Goal: Information Seeking & Learning: Learn about a topic

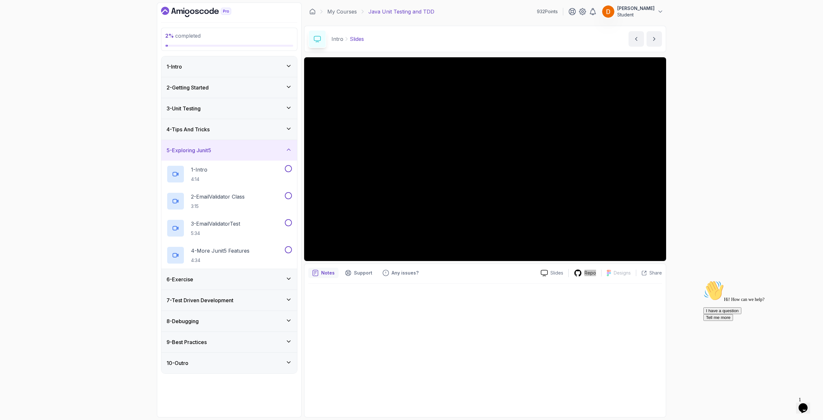
click at [230, 93] on div "2 - Getting Started" at bounding box center [229, 87] width 136 height 21
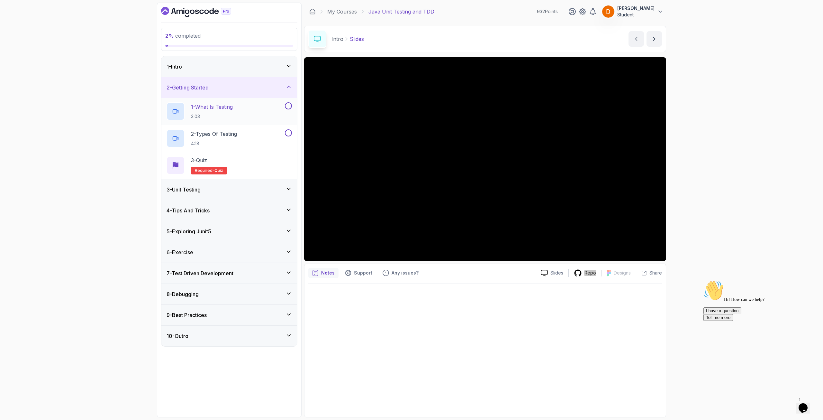
click at [231, 103] on p "1 - What Is Testing" at bounding box center [212, 107] width 42 height 8
click at [218, 203] on div "5 - Exploring Junit5" at bounding box center [229, 231] width 125 height 8
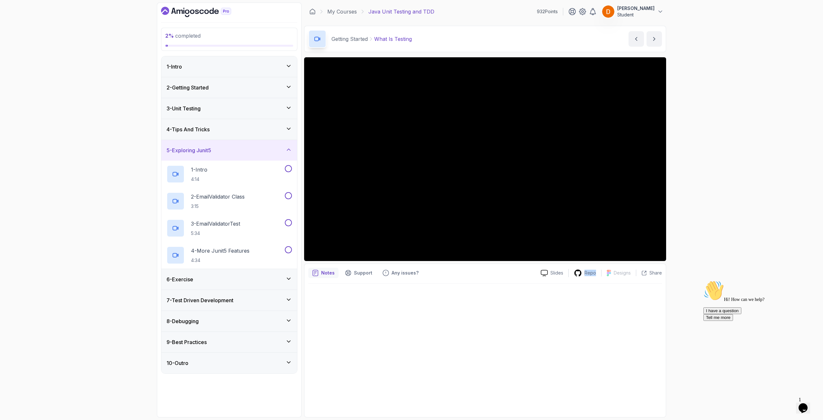
click at [239, 120] on div "4 - Tips And Tricks" at bounding box center [229, 129] width 136 height 21
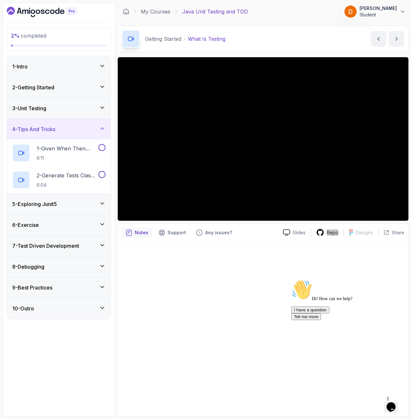
click at [78, 105] on div "3 - Unit Testing" at bounding box center [58, 109] width 93 height 8
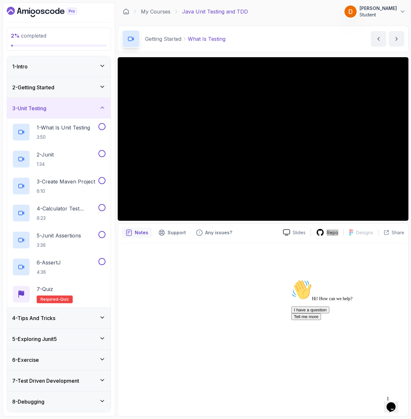
click at [83, 96] on div "2 - Getting Started" at bounding box center [59, 87] width 104 height 21
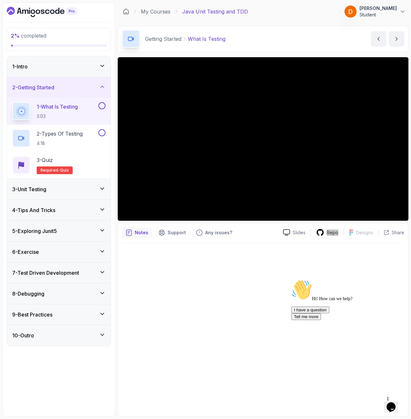
click at [99, 105] on button at bounding box center [101, 105] width 7 height 7
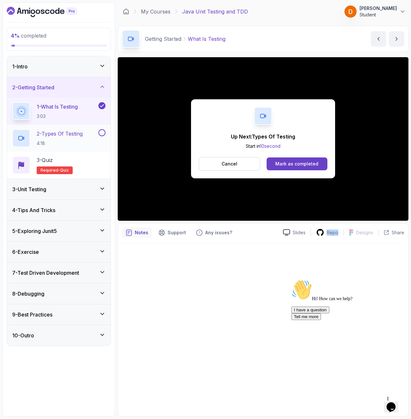
click at [88, 131] on div "2 - Types Of Testing 4:18" at bounding box center [54, 138] width 85 height 18
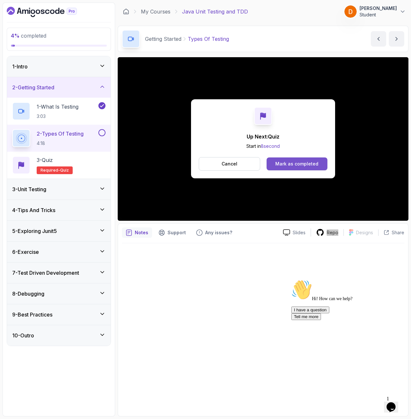
click at [287, 162] on div "Mark as completed" at bounding box center [296, 164] width 43 height 6
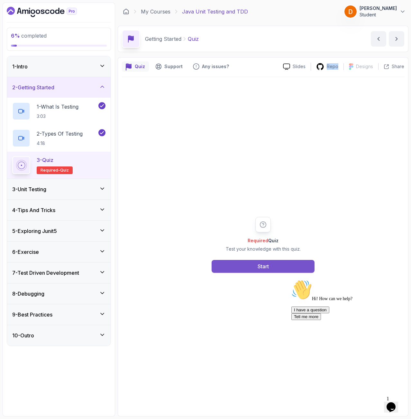
click at [262, 203] on div "Start" at bounding box center [263, 267] width 11 height 8
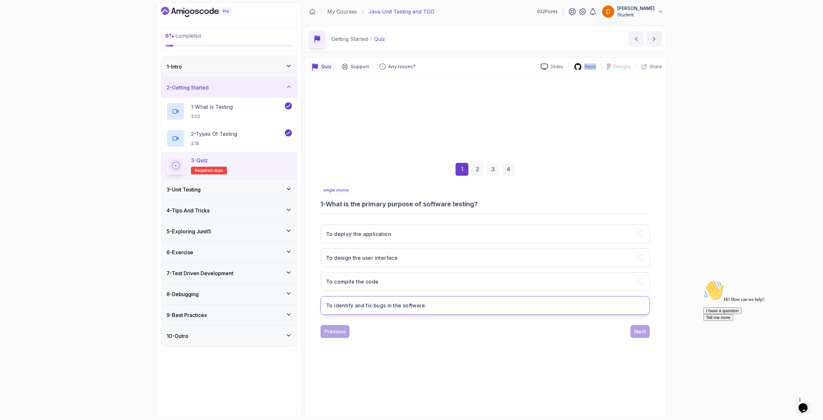
click at [410, 203] on h3 "To identify and fix bugs in the software" at bounding box center [375, 305] width 99 height 8
click at [411, 203] on div "Next" at bounding box center [641, 331] width 12 height 8
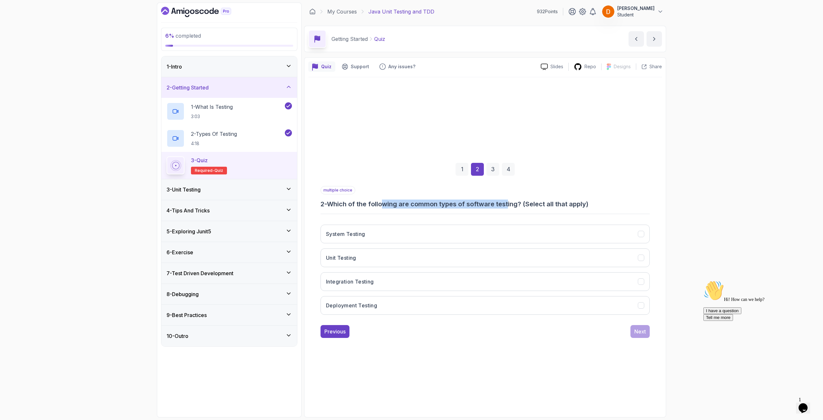
drag, startPoint x: 388, startPoint y: 205, endPoint x: 509, endPoint y: 204, distance: 121.6
click at [411, 203] on h3 "2 - Which of the following are common types of software testing? (Select all th…" at bounding box center [485, 203] width 329 height 9
click at [357, 203] on button "System Testing" at bounding box center [485, 233] width 329 height 19
drag, startPoint x: 354, startPoint y: 260, endPoint x: 438, endPoint y: 295, distance: 91.1
click at [357, 203] on button "Unit Testing" at bounding box center [485, 257] width 329 height 19
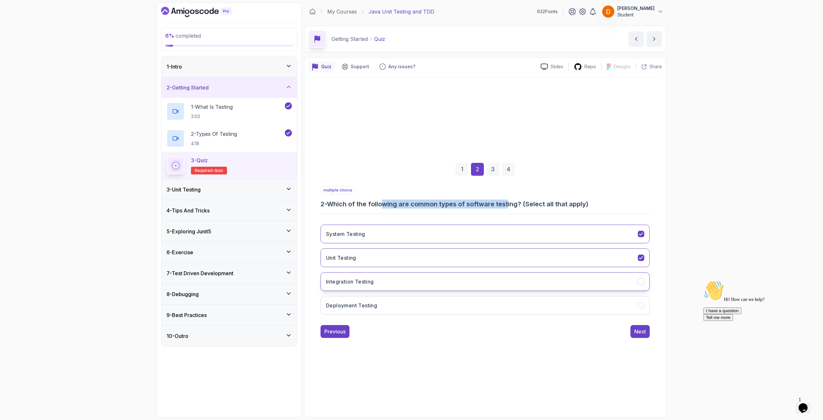
drag, startPoint x: 378, startPoint y: 288, endPoint x: 390, endPoint y: 309, distance: 25.1
click at [378, 203] on button "Integration Testing" at bounding box center [485, 281] width 329 height 19
drag, startPoint x: 377, startPoint y: 308, endPoint x: 518, endPoint y: 336, distance: 143.9
click at [383, 203] on button "Deployment Testing" at bounding box center [485, 305] width 329 height 19
click at [411, 203] on button "Next" at bounding box center [640, 331] width 19 height 13
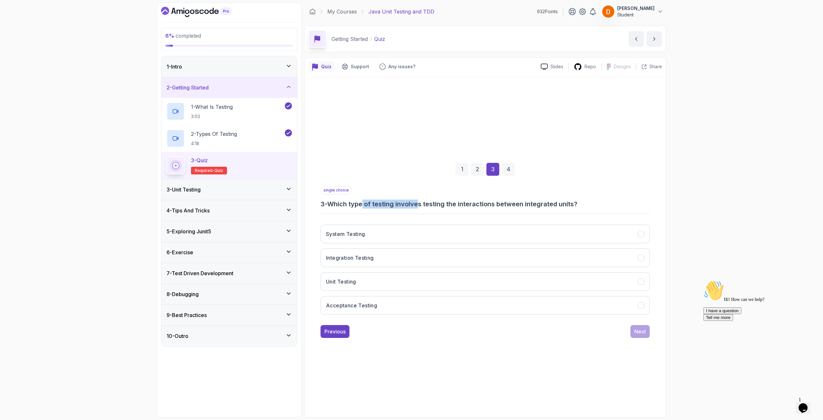
drag, startPoint x: 368, startPoint y: 207, endPoint x: 415, endPoint y: 205, distance: 46.7
click at [411, 203] on h3 "3 - Which type of testing involves testing the interactions between integrated …" at bounding box center [485, 203] width 329 height 9
click at [331, 203] on div "Previous" at bounding box center [335, 331] width 21 height 8
drag, startPoint x: 395, startPoint y: 310, endPoint x: 426, endPoint y: 315, distance: 32.0
click at [398, 203] on button "Deployment Testing" at bounding box center [485, 305] width 329 height 19
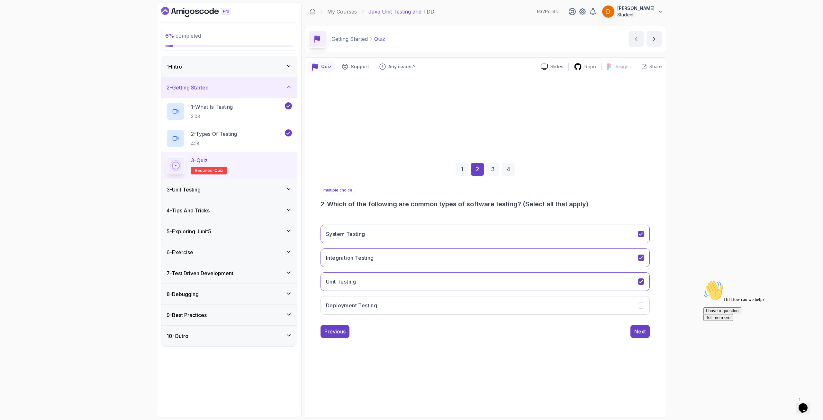
drag, startPoint x: 599, startPoint y: 307, endPoint x: 632, endPoint y: 323, distance: 36.1
click at [411, 203] on button "Deployment Testing" at bounding box center [485, 305] width 329 height 19
drag, startPoint x: 651, startPoint y: 335, endPoint x: 648, endPoint y: 334, distance: 3.4
click at [411, 203] on div "1 2 3 4 multiple choice 2 - Which of the following are common types of software…" at bounding box center [485, 245] width 354 height 196
click at [411, 203] on div "Next" at bounding box center [641, 331] width 12 height 8
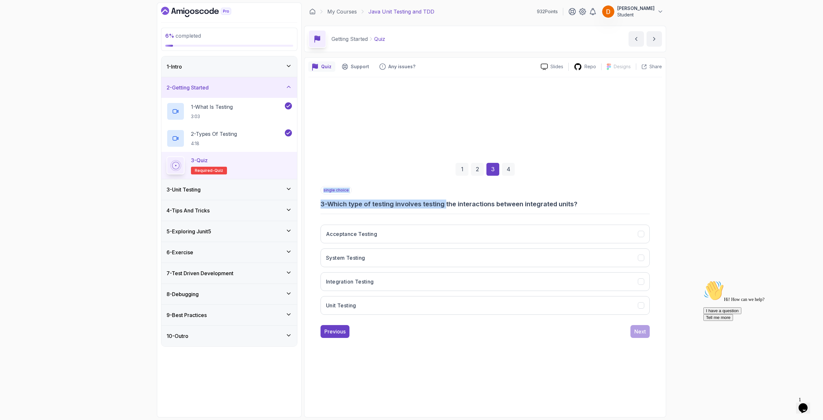
drag, startPoint x: 451, startPoint y: 210, endPoint x: 448, endPoint y: 207, distance: 4.1
click at [411, 203] on div "single choice 3 - Which type of testing involves testing the interactions betwe…" at bounding box center [485, 253] width 329 height 134
click at [411, 203] on h3 "3 - Which type of testing involves testing the interactions between integrated …" at bounding box center [485, 203] width 329 height 9
click at [368, 203] on button "Unit Testing" at bounding box center [485, 305] width 329 height 19
drag, startPoint x: 645, startPoint y: 343, endPoint x: 640, endPoint y: 339, distance: 6.4
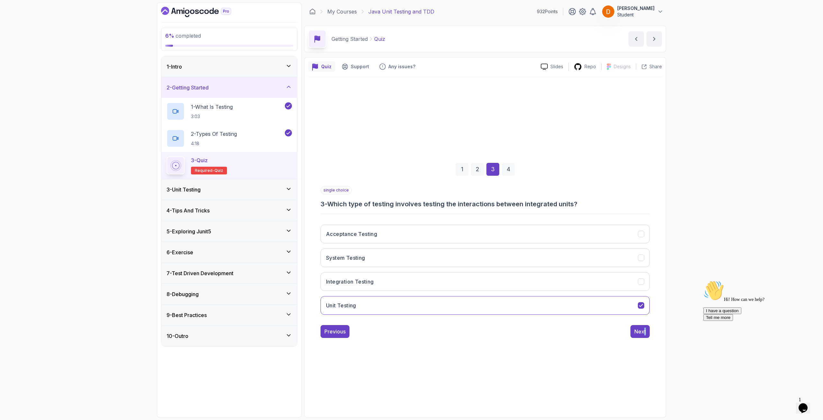
click at [411, 203] on div "1 2 3 4 single choice 3 - Which type of testing involves testing the interactio…" at bounding box center [485, 245] width 354 height 196
drag, startPoint x: 637, startPoint y: 332, endPoint x: 443, endPoint y: 290, distance: 199.0
click at [411, 203] on button "Next" at bounding box center [640, 331] width 19 height 13
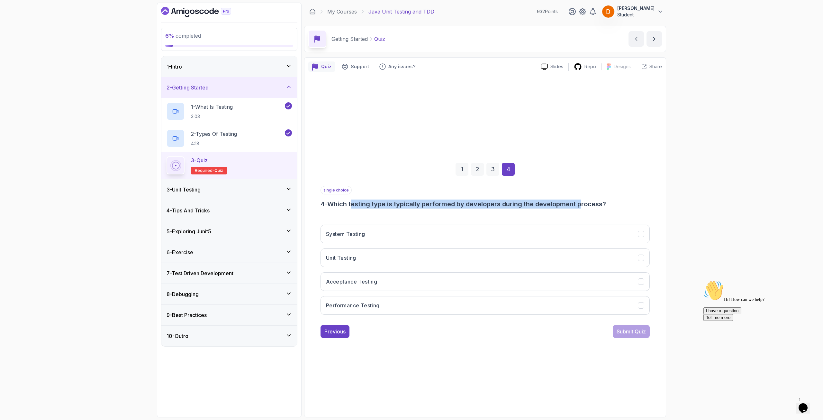
drag, startPoint x: 373, startPoint y: 201, endPoint x: 585, endPoint y: 207, distance: 211.4
click at [411, 203] on h3 "4 - Which testing type is typically performed by developers during the developm…" at bounding box center [485, 203] width 329 height 9
click at [363, 203] on button "Unit Testing" at bounding box center [485, 257] width 329 height 19
click at [376, 203] on button "System Testing" at bounding box center [485, 233] width 329 height 19
click at [411, 203] on div "Submit Quiz" at bounding box center [631, 331] width 29 height 8
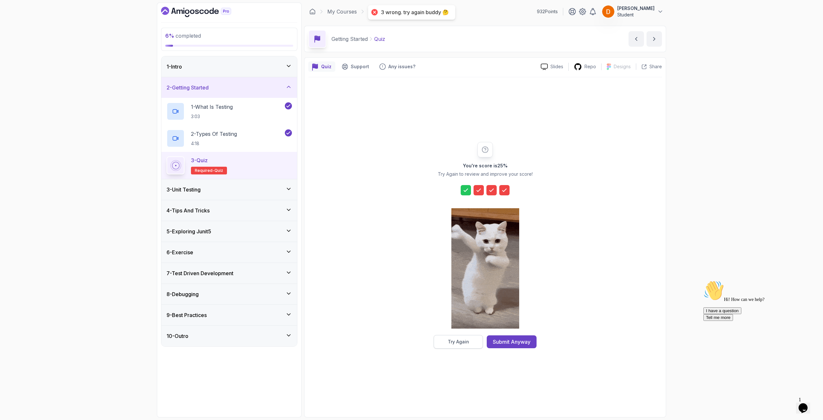
click at [411, 203] on div "Try Again" at bounding box center [458, 341] width 21 height 6
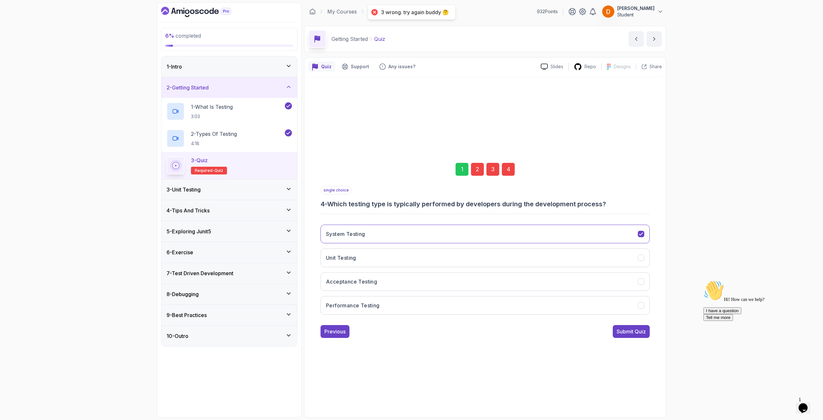
click at [411, 170] on div "2" at bounding box center [477, 169] width 13 height 13
drag, startPoint x: 495, startPoint y: 305, endPoint x: 606, endPoint y: 320, distance: 111.7
click at [411, 203] on button "System Testing" at bounding box center [485, 305] width 329 height 19
drag, startPoint x: 464, startPoint y: 233, endPoint x: 493, endPoint y: 244, distance: 31.2
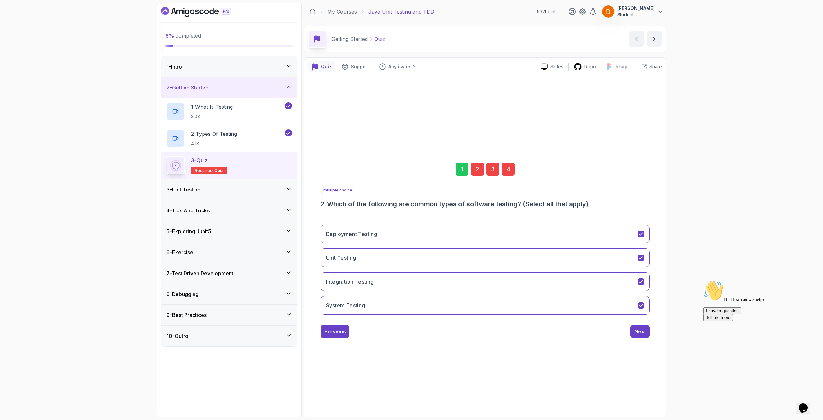
click at [411, 203] on button "Deployment Testing" at bounding box center [485, 233] width 329 height 19
click at [411, 172] on div "3" at bounding box center [493, 169] width 13 height 13
drag, startPoint x: 399, startPoint y: 235, endPoint x: 409, endPoint y: 241, distance: 11.6
click at [399, 203] on button "Integration Testing" at bounding box center [485, 233] width 329 height 19
click at [411, 169] on div "4" at bounding box center [508, 169] width 13 height 13
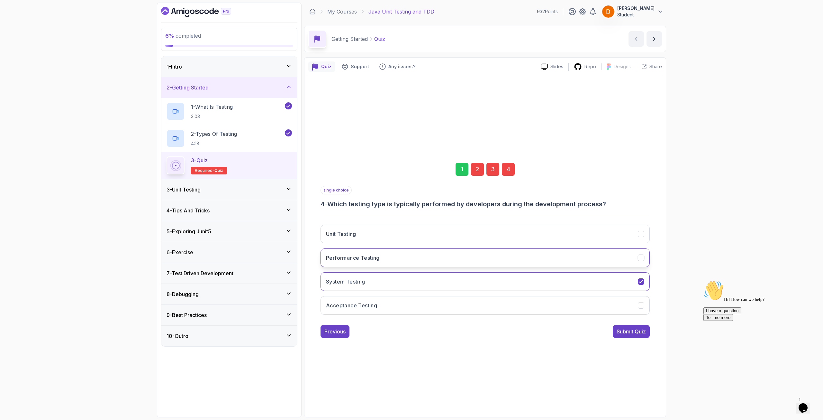
click at [411, 203] on button "Performance Testing" at bounding box center [485, 257] width 329 height 19
click at [411, 203] on div "Unit Testing Performance Testing System Testing Acceptance Testing" at bounding box center [485, 269] width 329 height 100
click at [411, 203] on button "System Testing" at bounding box center [485, 281] width 329 height 19
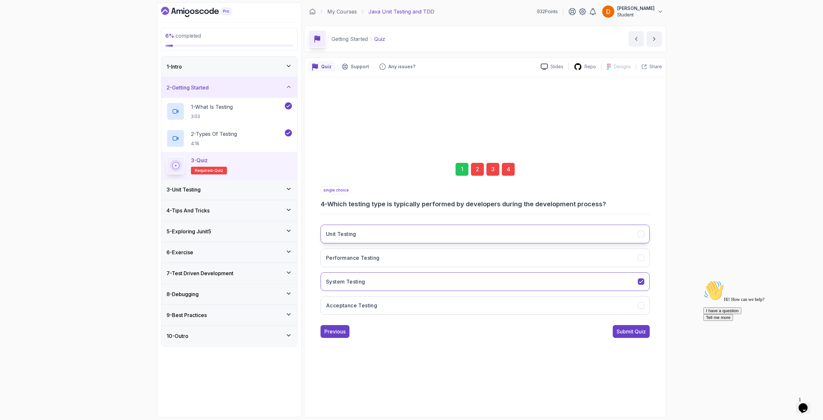
click at [411, 203] on button "Unit Testing" at bounding box center [485, 233] width 329 height 19
click at [411, 203] on div "Submit Quiz" at bounding box center [631, 331] width 29 height 8
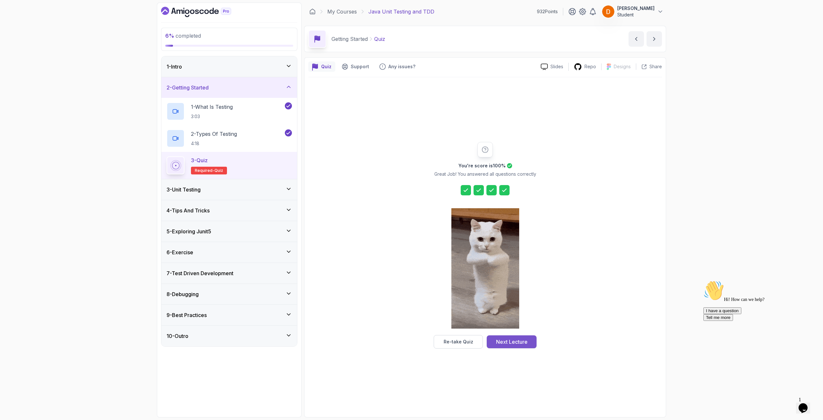
click at [411, 203] on div "Next Lecture" at bounding box center [512, 342] width 32 height 8
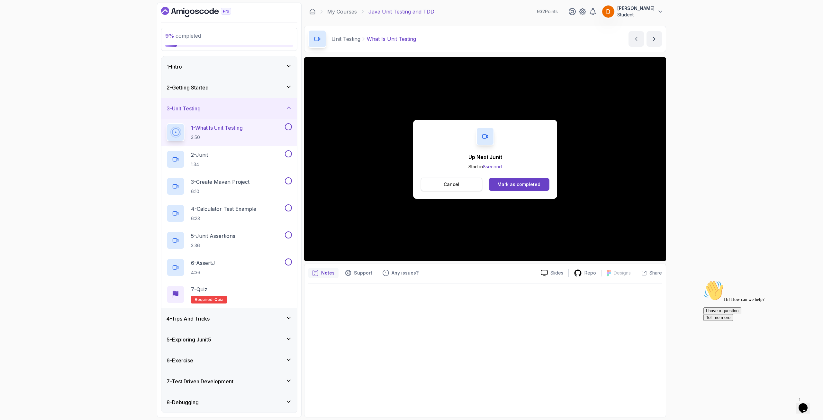
click at [411, 180] on button "Cancel" at bounding box center [451, 185] width 61 height 14
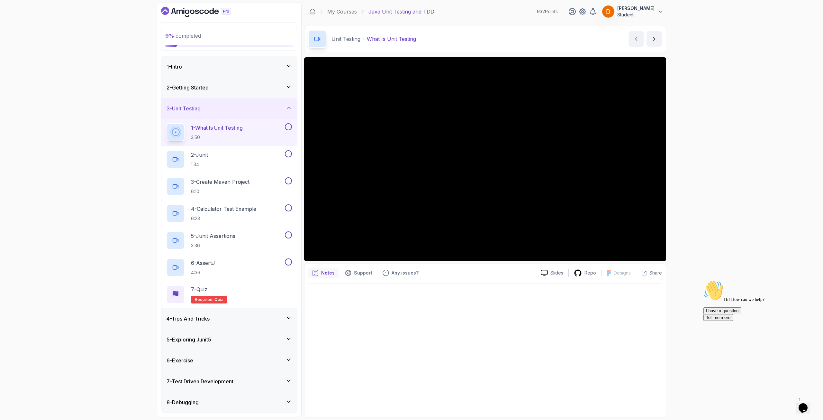
click at [121, 157] on div "9 % completed 1 - Intro 2 - Getting Started 3 - Unit Testing 1 - What Is Unit T…" at bounding box center [411, 210] width 823 height 420
click at [238, 164] on div "2 - Junit 1:34" at bounding box center [225, 159] width 117 height 18
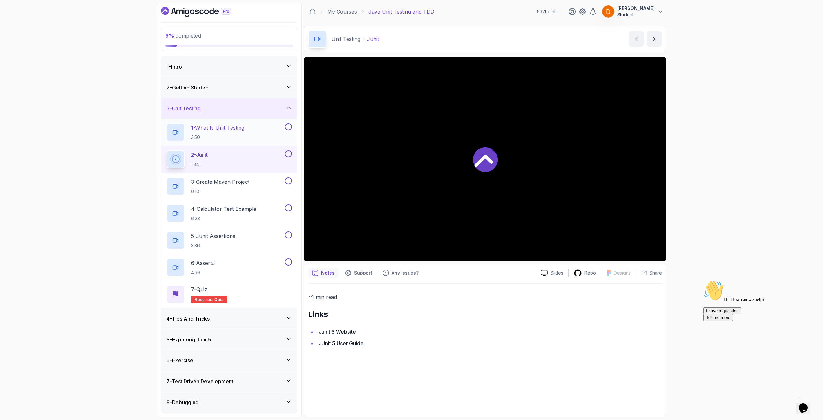
click at [288, 124] on button at bounding box center [288, 126] width 7 height 7
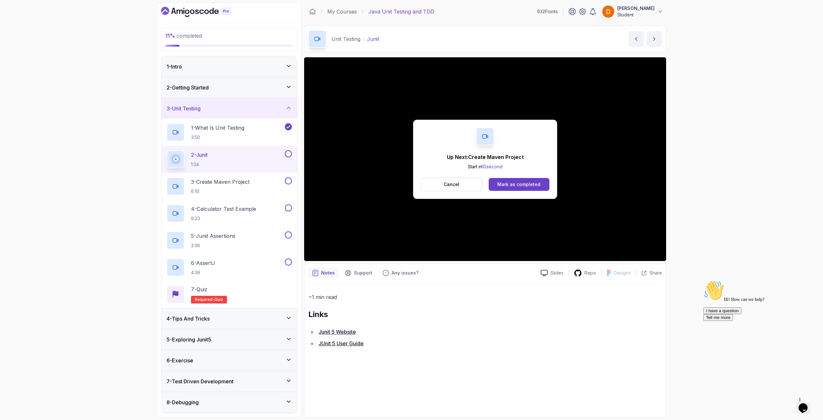
click at [289, 156] on button at bounding box center [288, 153] width 7 height 7
click at [217, 177] on div "3 - Create Maven Project 6:10" at bounding box center [225, 186] width 117 height 18
